Goal: Information Seeking & Learning: Check status

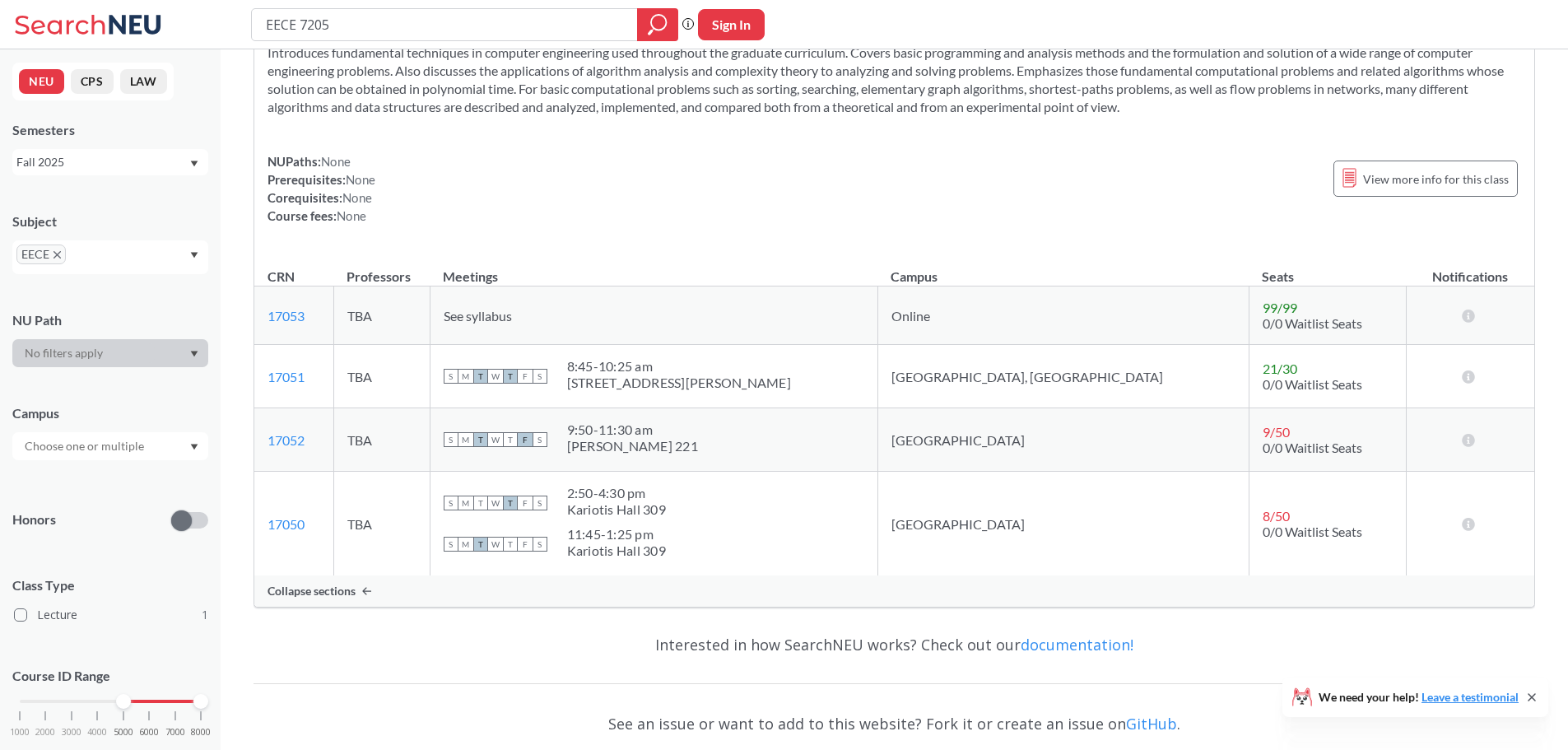
scroll to position [165, 0]
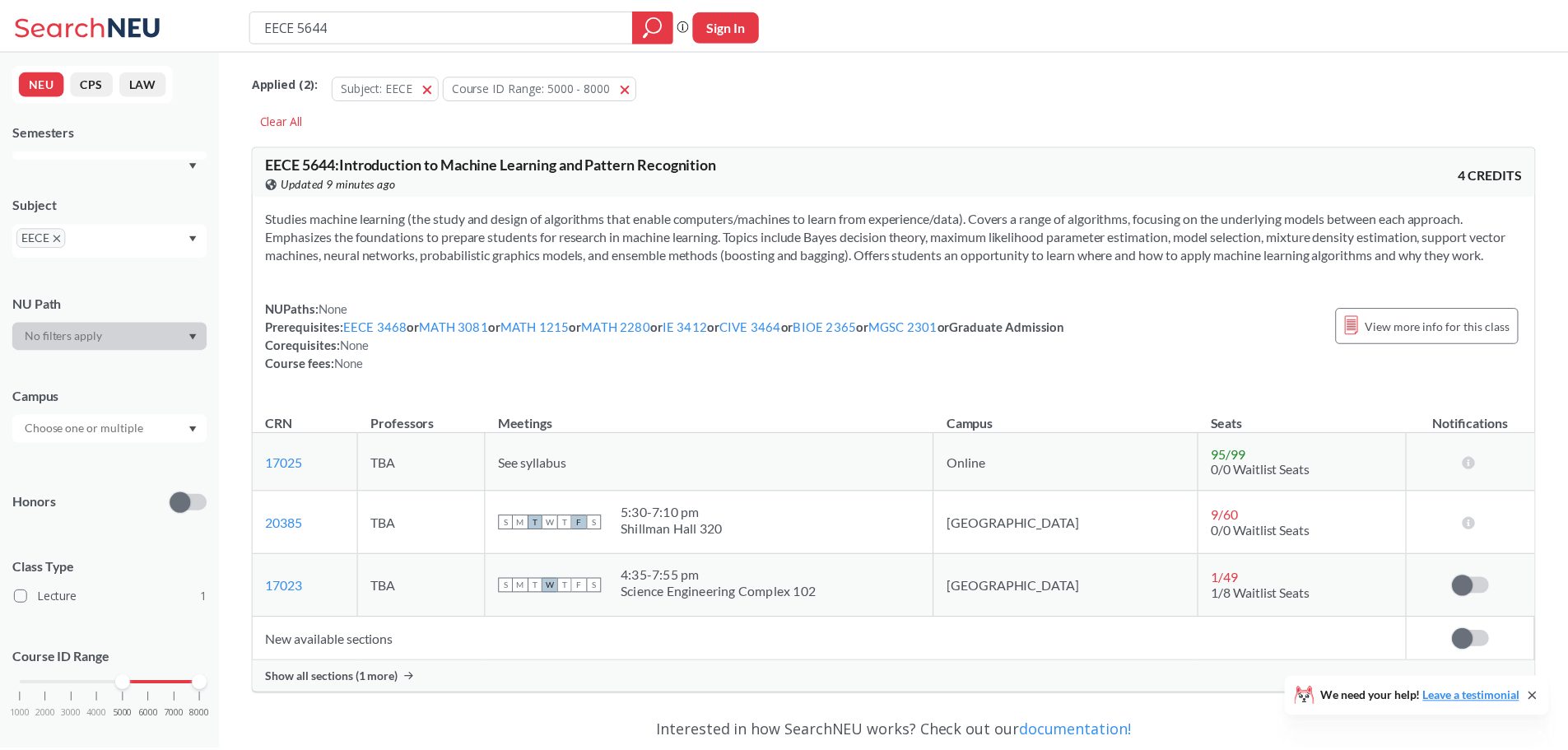
scroll to position [206, 0]
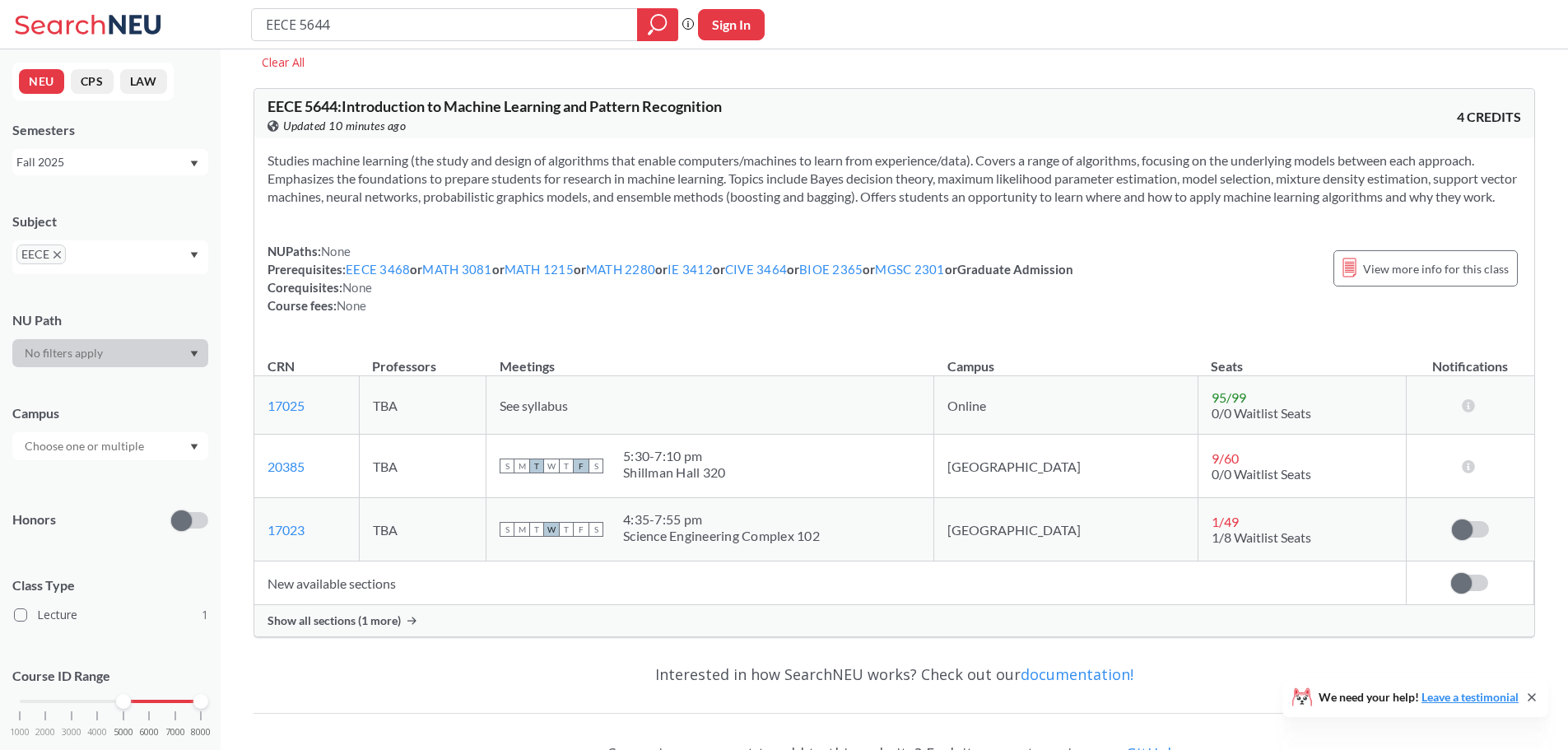
scroll to position [164, 0]
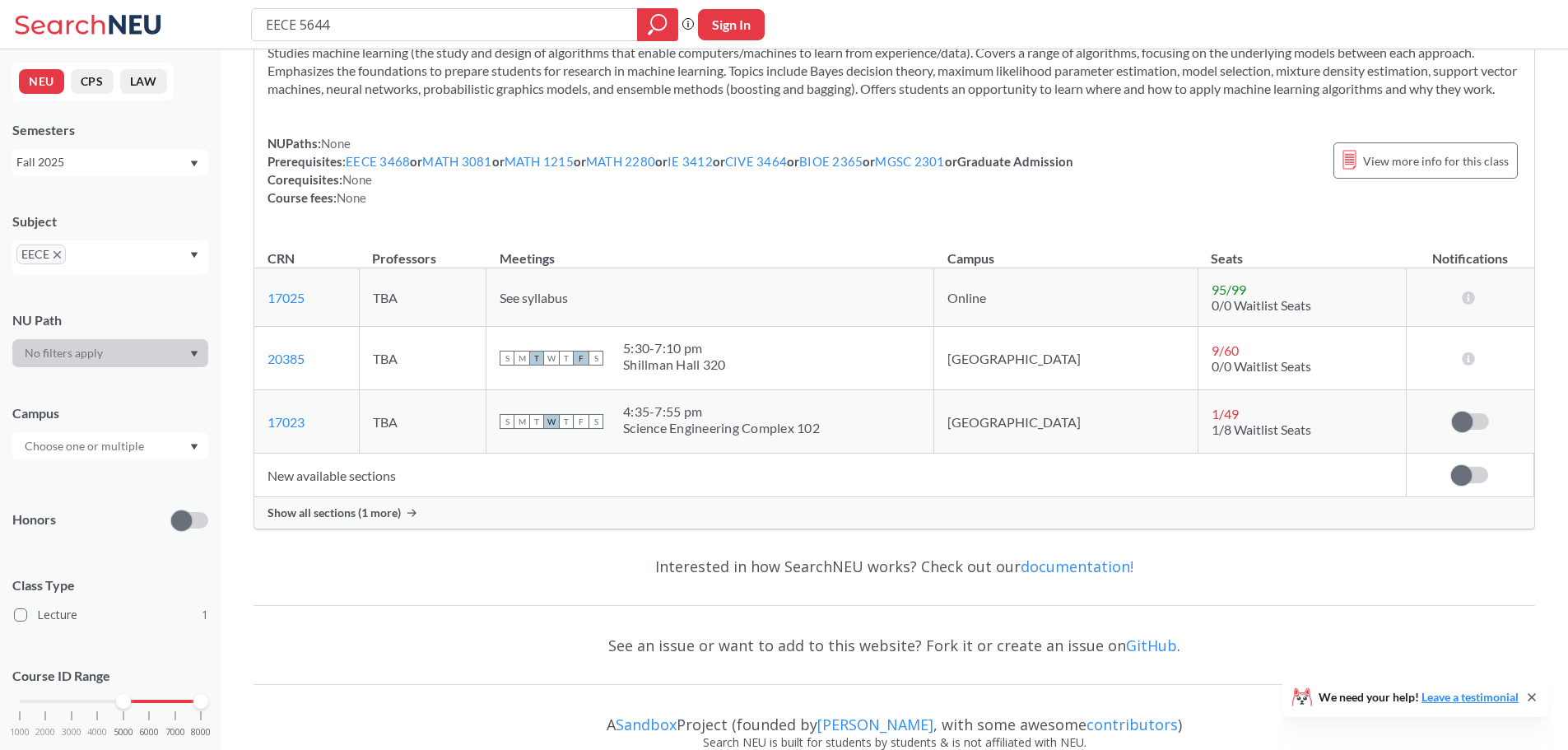
click at [396, 521] on span "Show all sections (1 more)" at bounding box center [334, 512] width 133 height 15
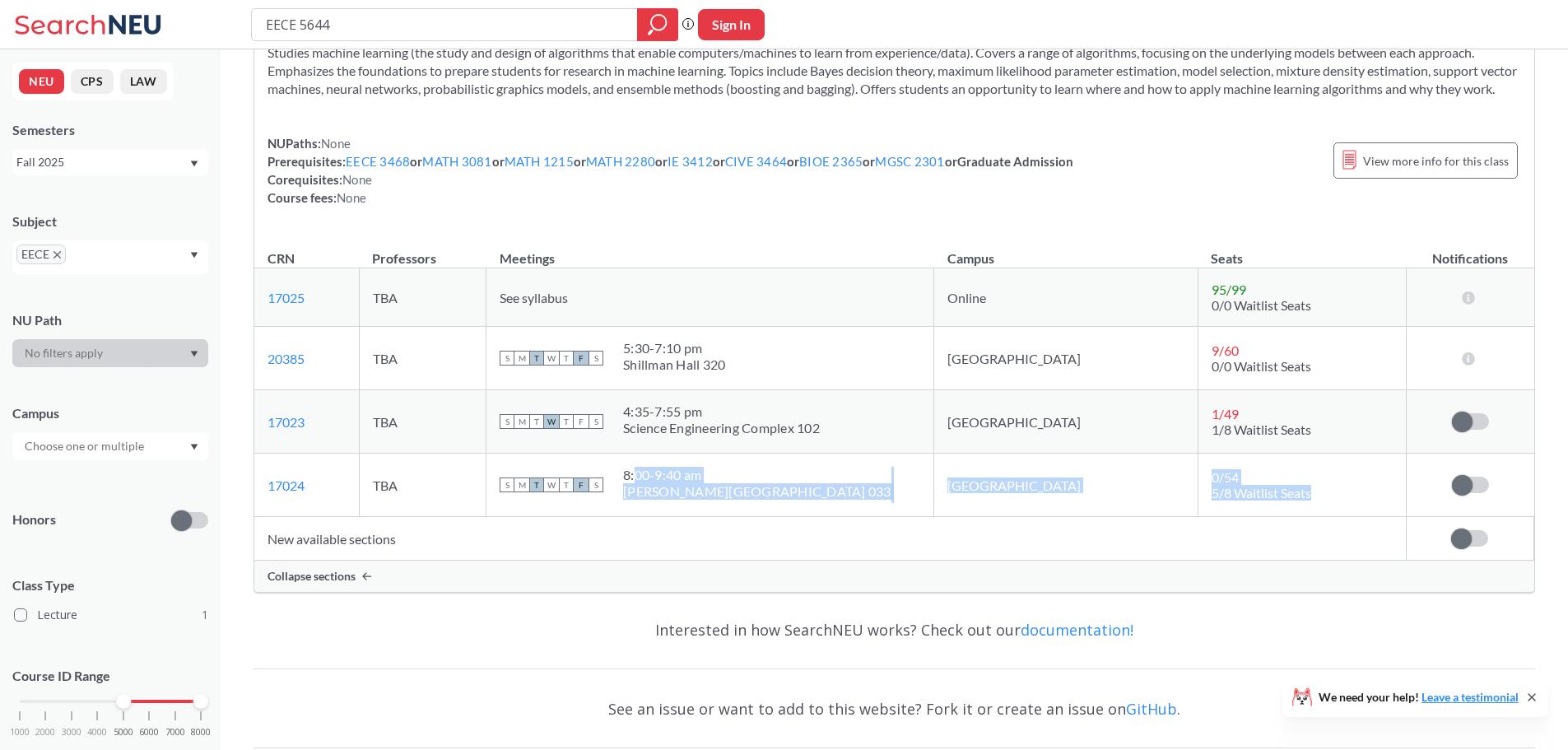
drag, startPoint x: 700, startPoint y: 493, endPoint x: 1299, endPoint y: 530, distance: 600.1
click at [1299, 518] on tr "17024 View this section on Banner. TBA S M T W T F S 8:00 - 9:40 am [PERSON_NAM…" at bounding box center [894, 486] width 1280 height 64
click at [1299, 518] on td "0 / 54 5/8 Waitlist Seats" at bounding box center [1302, 486] width 208 height 64
drag, startPoint x: 1299, startPoint y: 521, endPoint x: 1130, endPoint y: 487, distance: 172.4
click at [1130, 487] on tr "17024 View this section on Banner. TBA S M T W T F S 8:00 - 9:40 am [PERSON_NAM…" at bounding box center [894, 486] width 1280 height 64
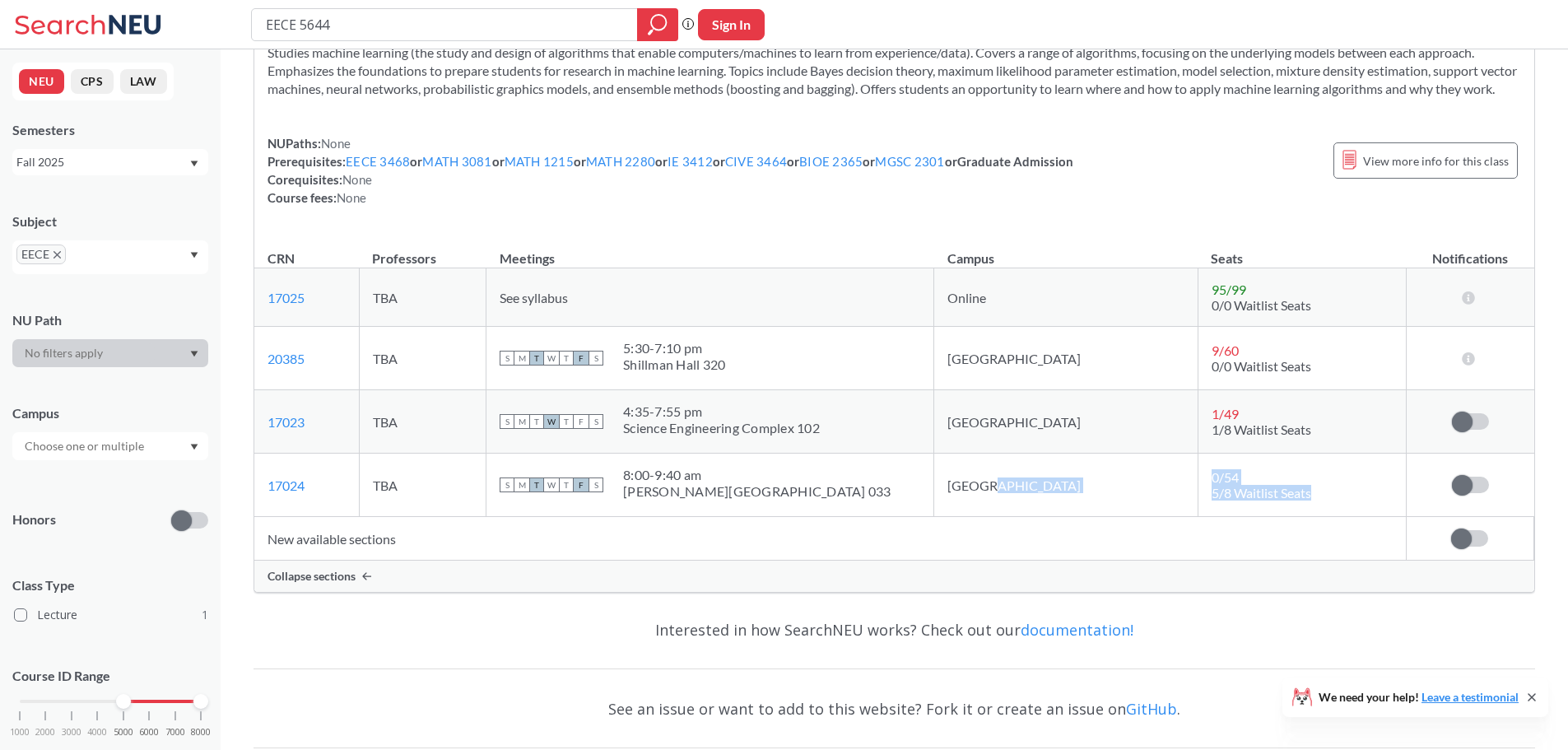
click at [1135, 488] on td "[GEOGRAPHIC_DATA]" at bounding box center [1066, 486] width 263 height 64
drag, startPoint x: 1151, startPoint y: 499, endPoint x: 1269, endPoint y: 519, distance: 119.7
click at [1269, 518] on td "0 / 54 5/8 Waitlist Seats" at bounding box center [1302, 486] width 208 height 64
